Goal: Task Accomplishment & Management: Complete application form

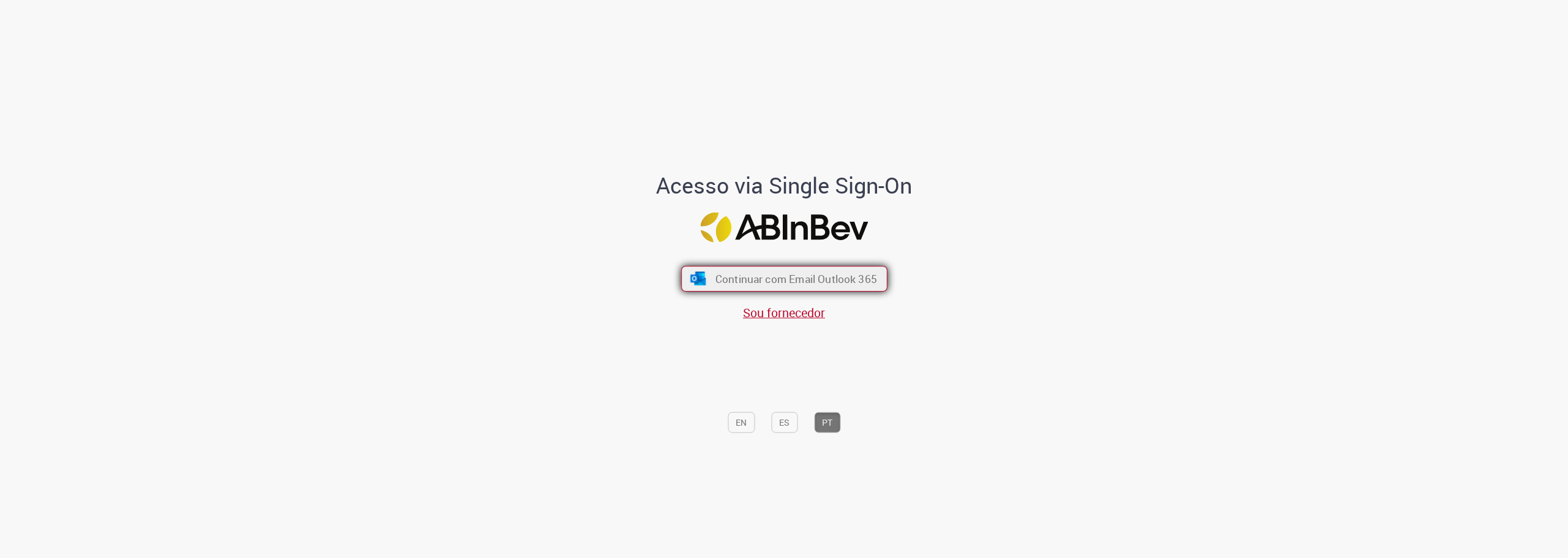
click at [782, 277] on span "Continuar com Email Outlook 365" at bounding box center [796, 278] width 162 height 14
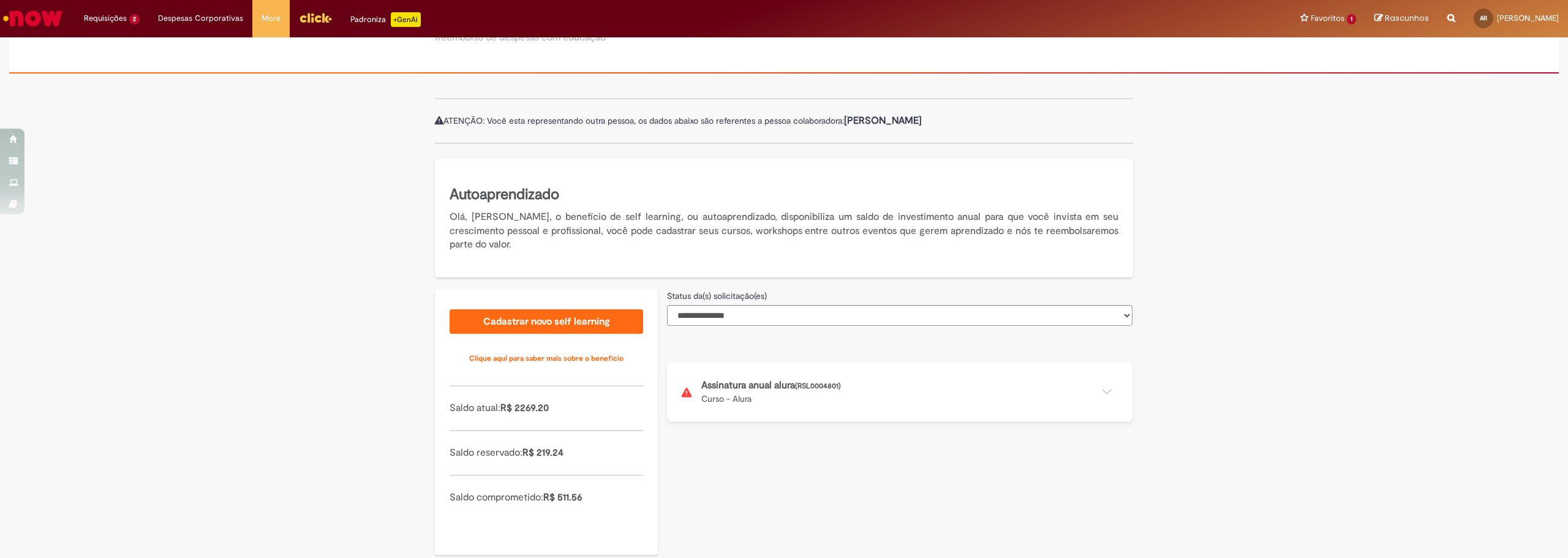
scroll to position [103, 0]
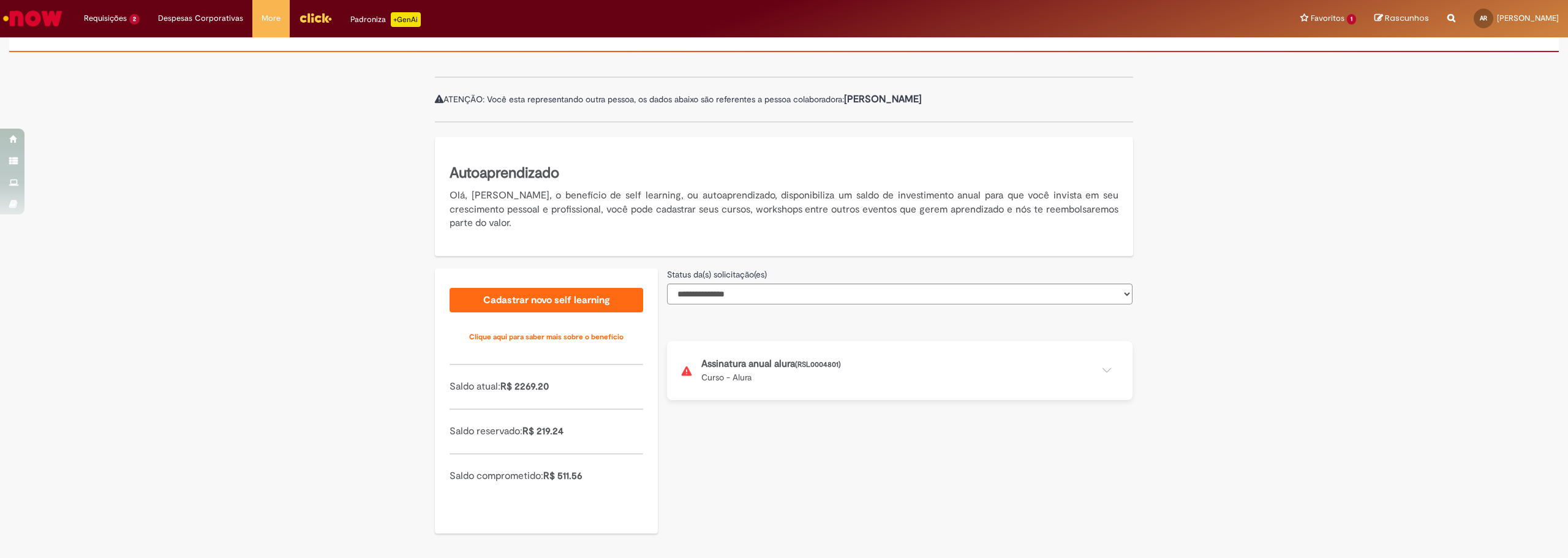
click at [714, 374] on button at bounding box center [900, 370] width 466 height 59
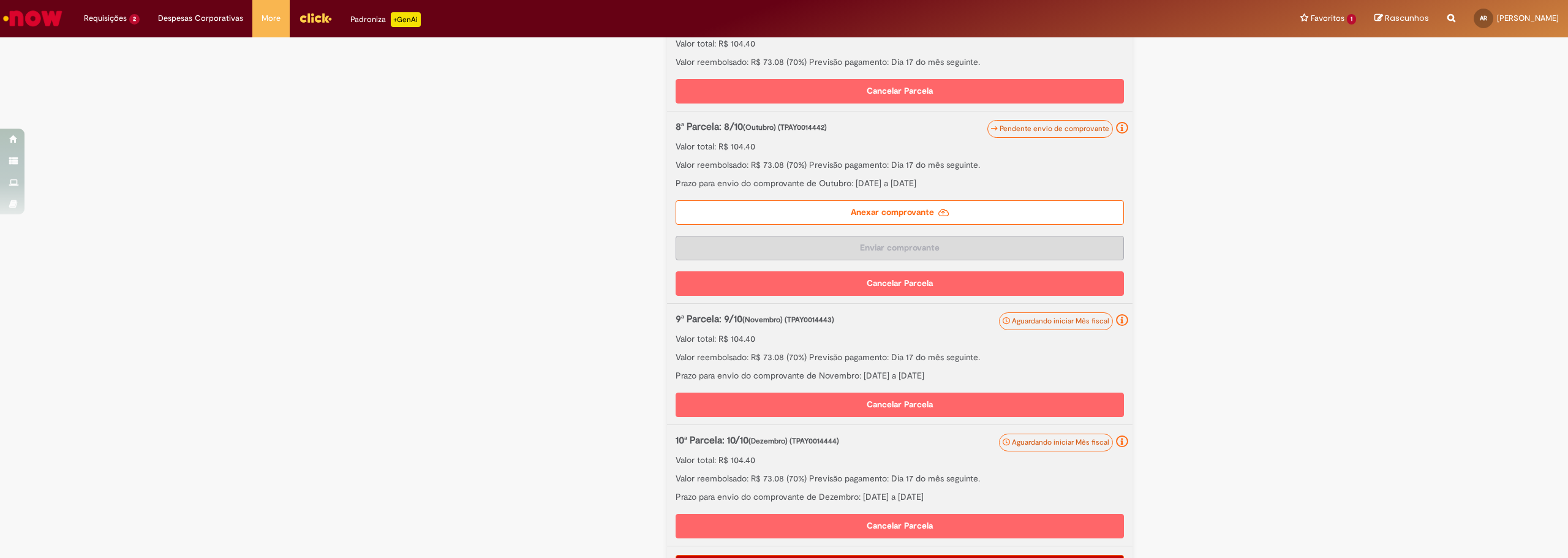
scroll to position [1083, 0]
click at [870, 216] on label "Anexar comprovante" at bounding box center [899, 212] width 448 height 25
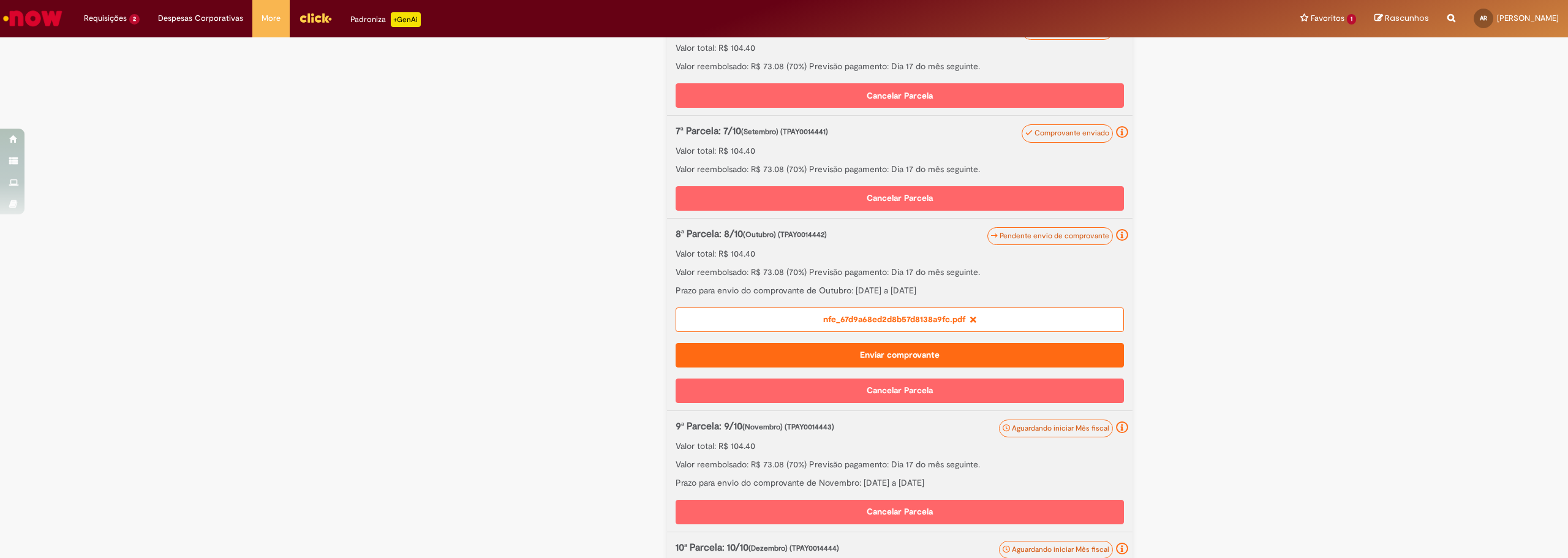
scroll to position [999, 0]
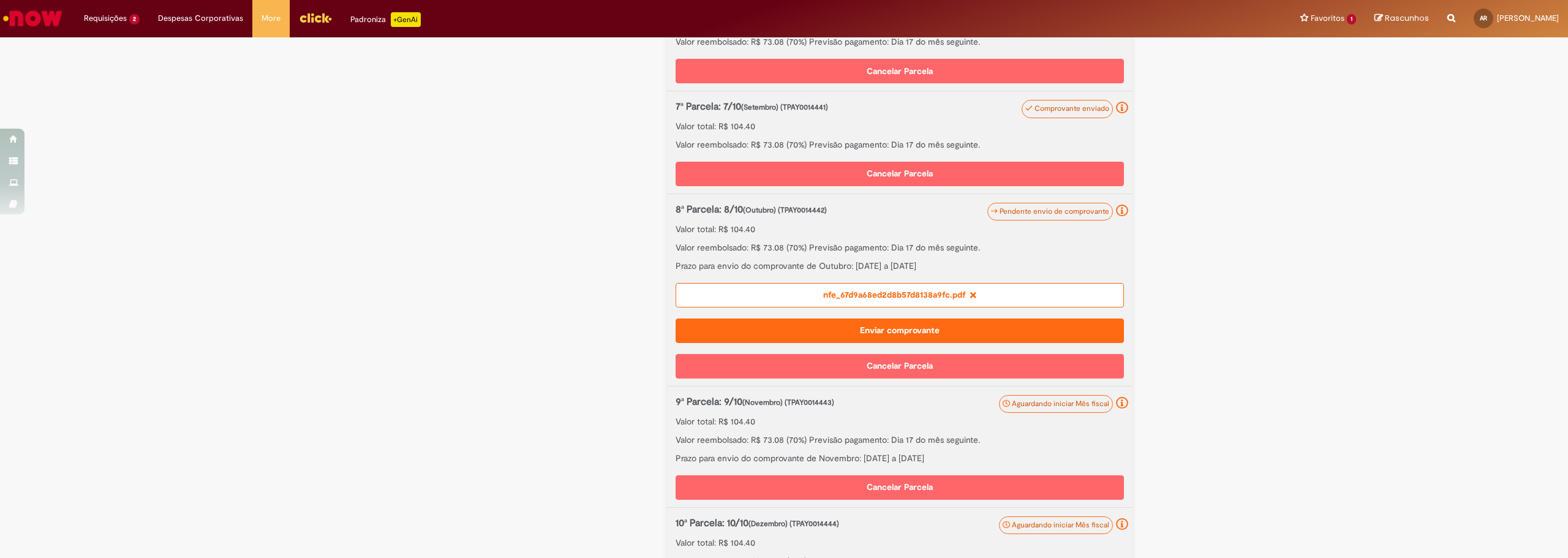
click at [849, 333] on button "Enviar comprovante" at bounding box center [899, 330] width 448 height 25
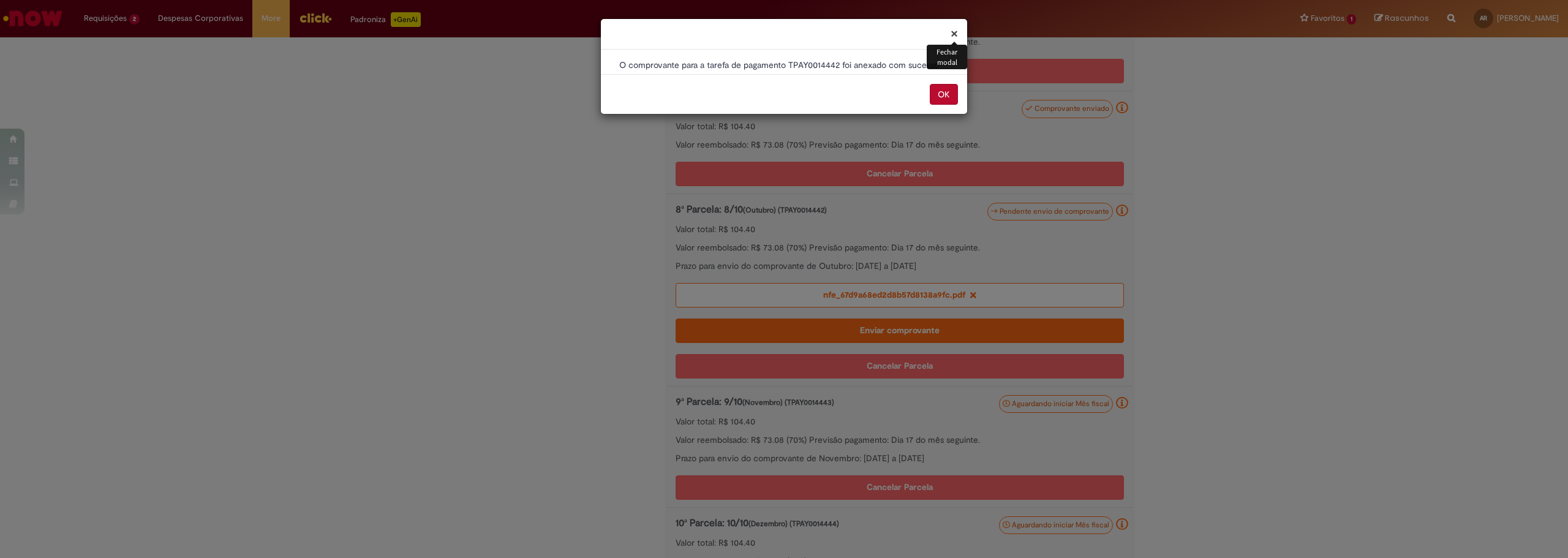
click at [939, 89] on button "OK" at bounding box center [944, 94] width 28 height 21
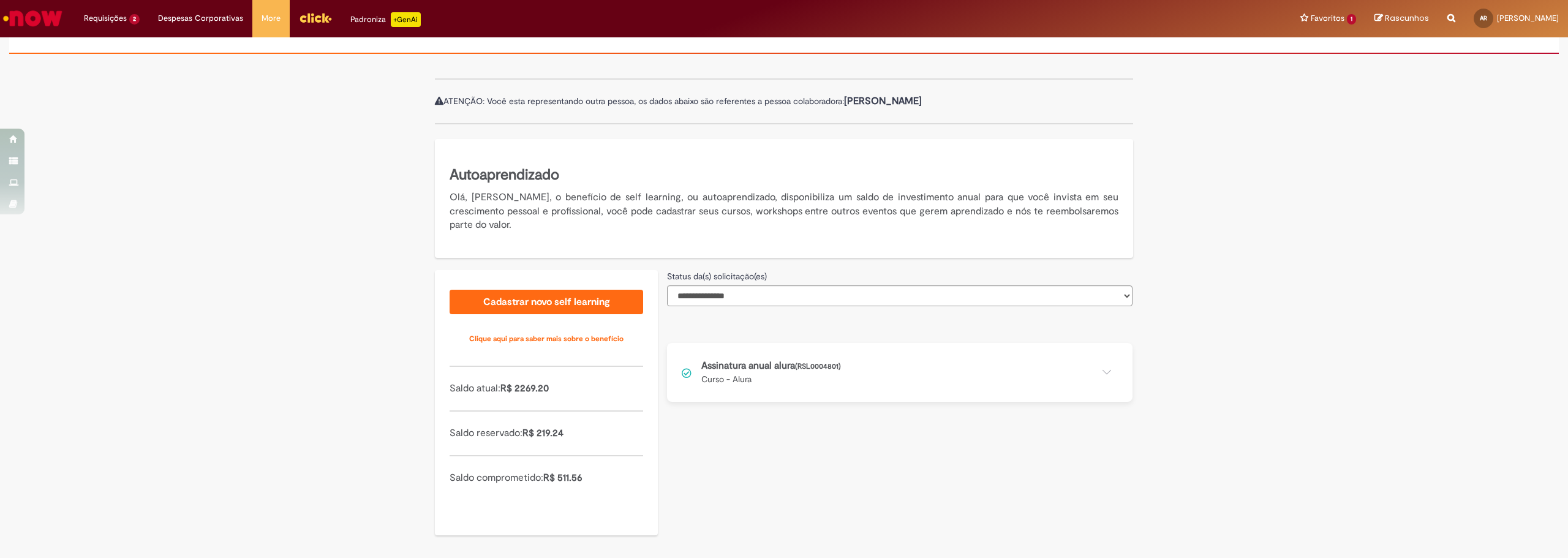
scroll to position [103, 0]
